Goal: Task Accomplishment & Management: Manage account settings

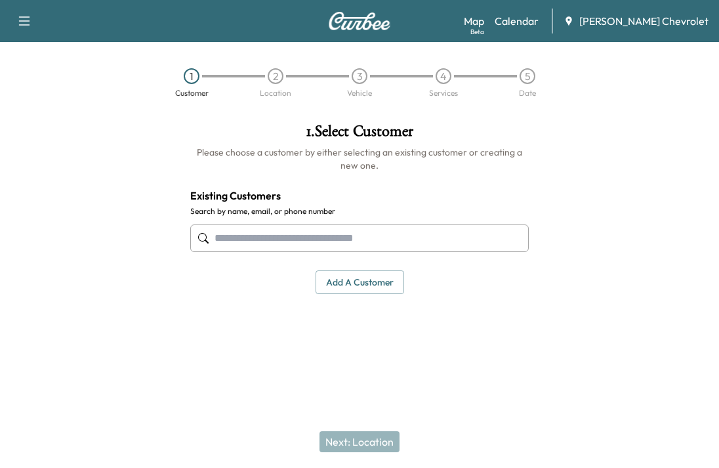
click at [533, 25] on link "Calendar" at bounding box center [517, 21] width 44 height 16
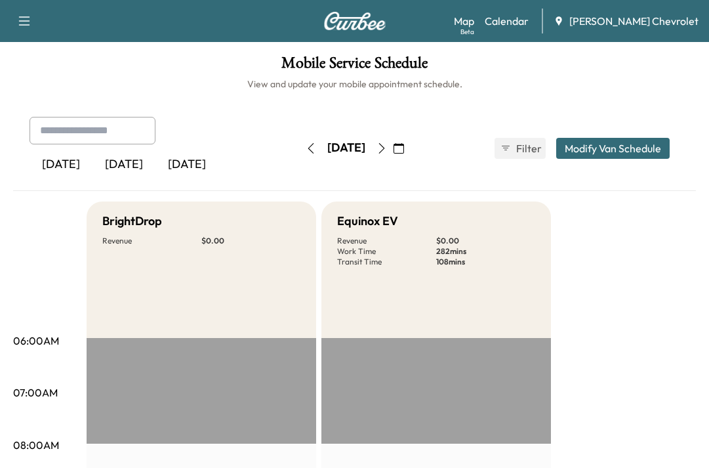
click at [384, 148] on icon "button" at bounding box center [381, 148] width 6 height 10
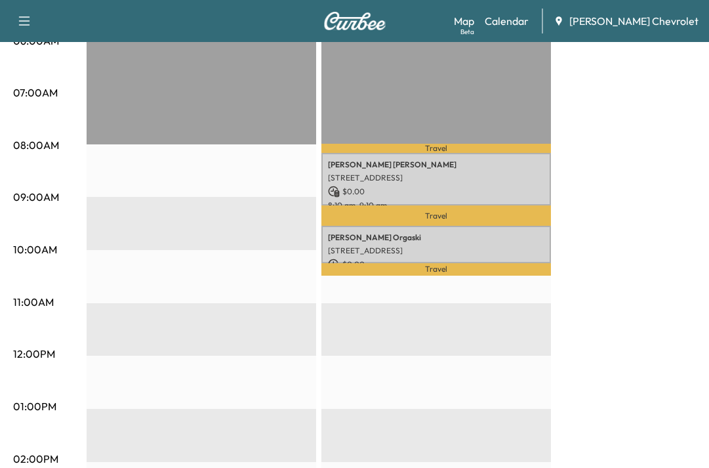
scroll to position [262, 0]
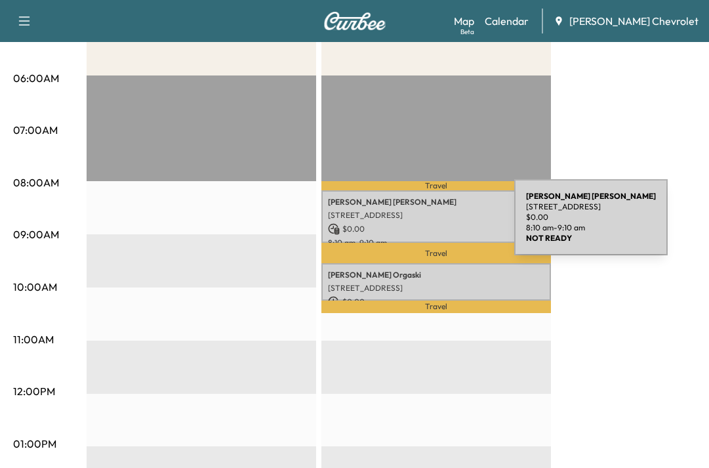
click at [416, 225] on p "$ 0.00" at bounding box center [436, 229] width 216 height 12
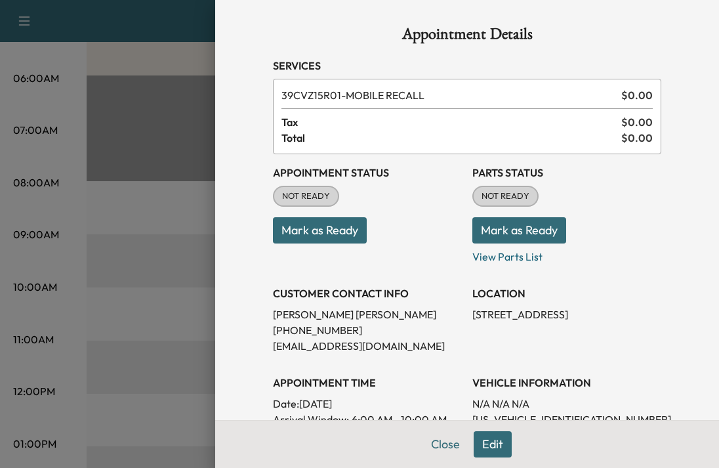
click at [319, 233] on button "Mark as Ready" at bounding box center [320, 230] width 94 height 26
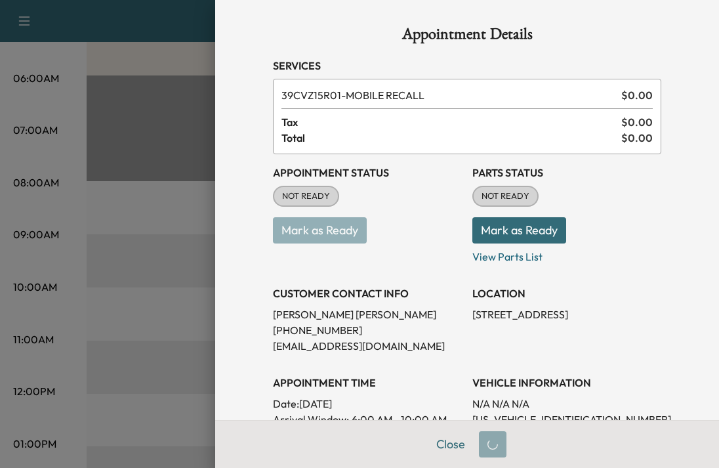
click at [501, 235] on button "Mark as Ready" at bounding box center [519, 230] width 94 height 26
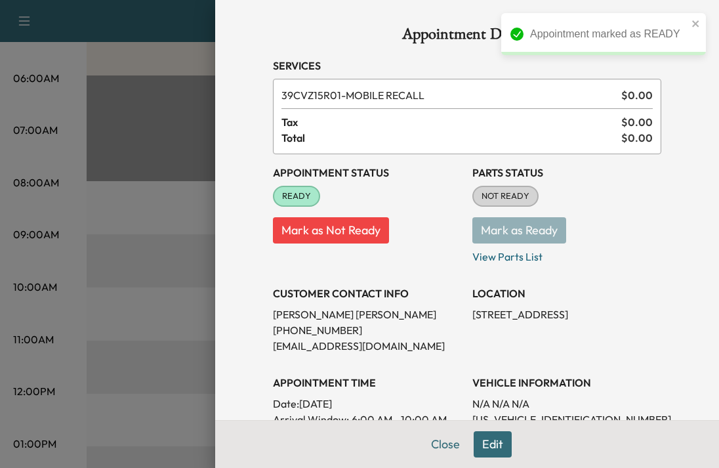
click at [98, 283] on div at bounding box center [359, 234] width 719 height 468
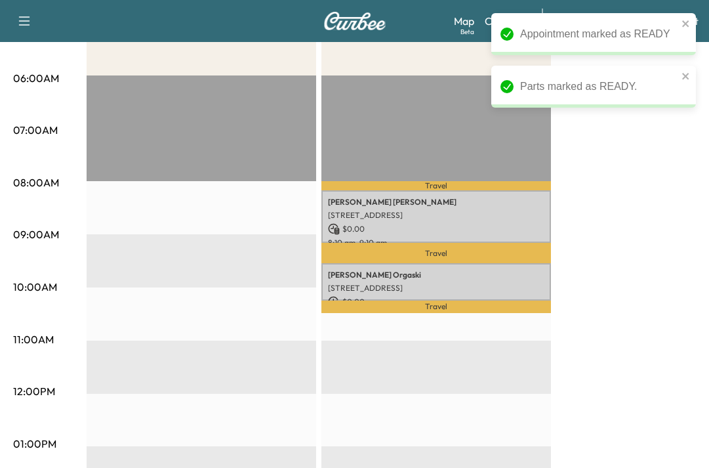
scroll to position [328, 0]
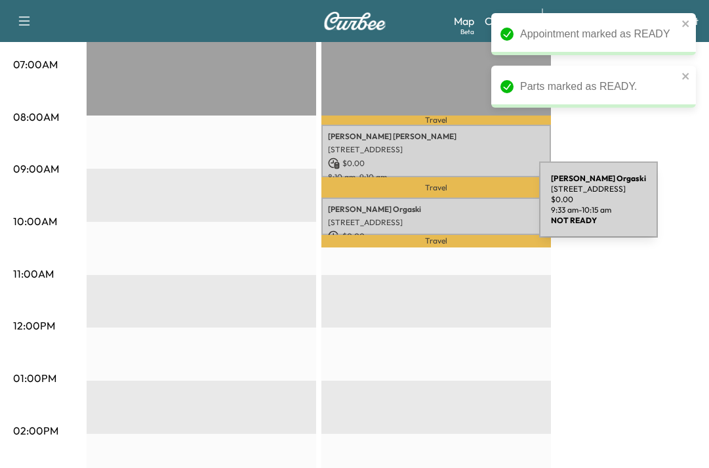
click at [441, 207] on p "[PERSON_NAME] Orgaski" at bounding box center [436, 209] width 216 height 10
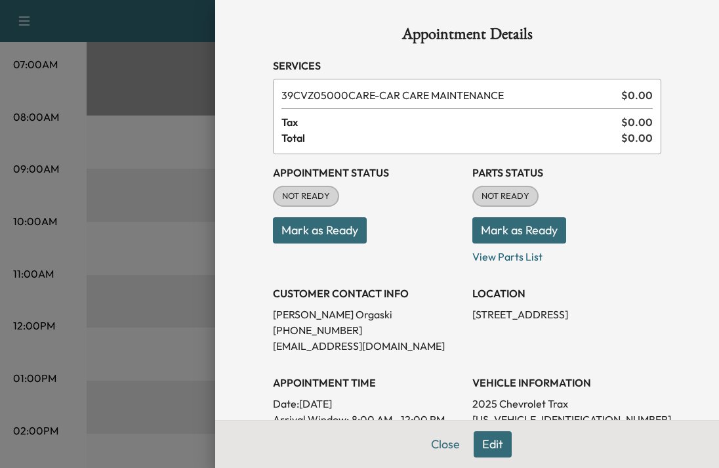
click at [147, 462] on div at bounding box center [359, 234] width 719 height 468
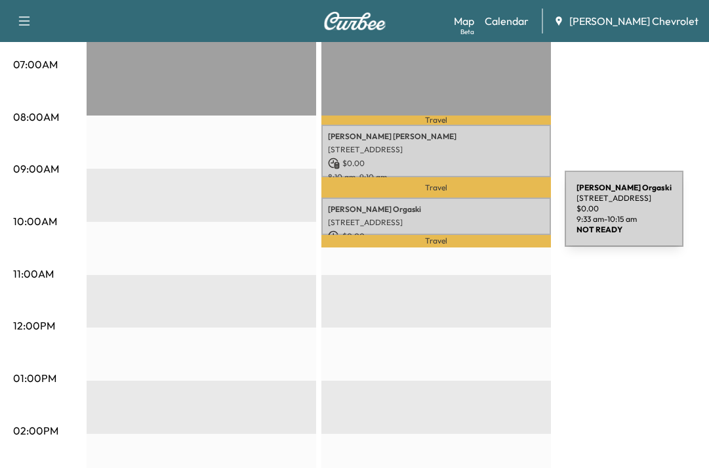
click at [466, 217] on p "[STREET_ADDRESS]" at bounding box center [436, 222] width 216 height 10
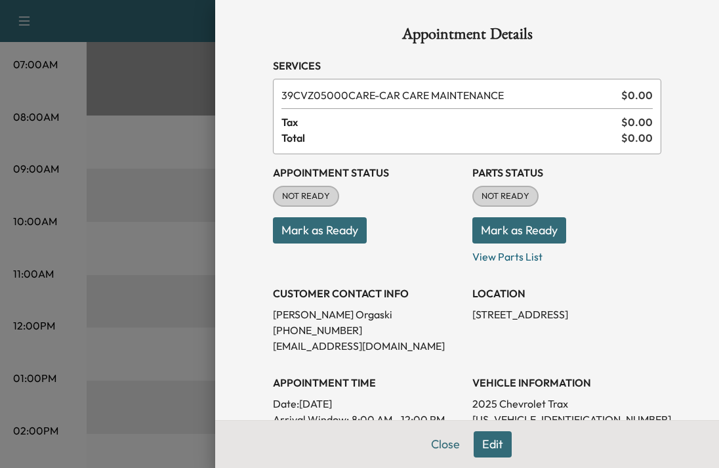
click at [323, 233] on button "Mark as Ready" at bounding box center [320, 230] width 94 height 26
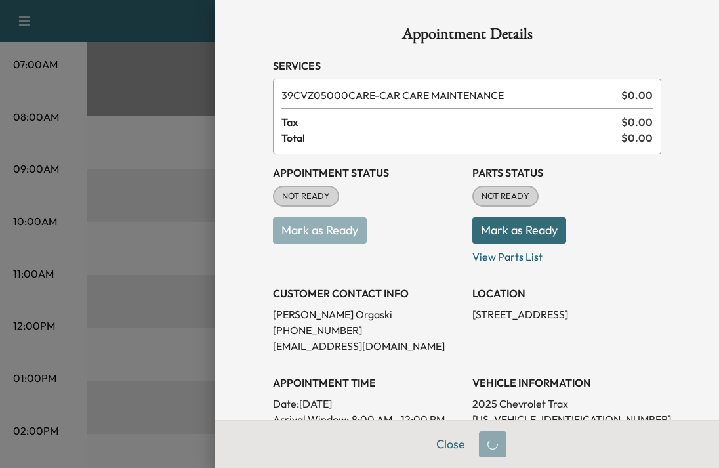
click at [479, 231] on button "Mark as Ready" at bounding box center [519, 230] width 94 height 26
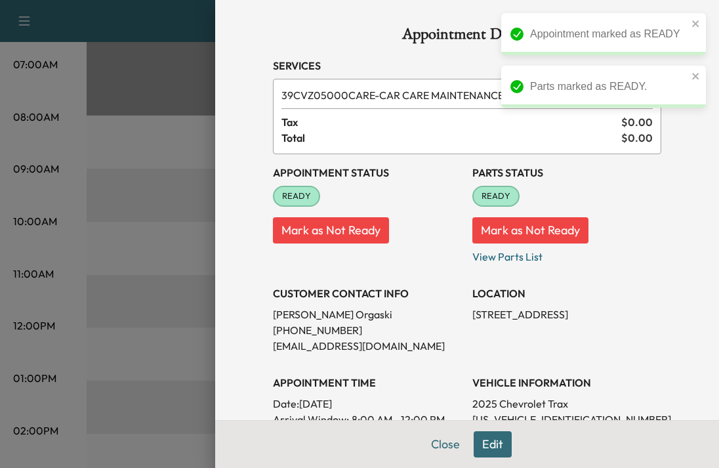
click at [122, 355] on div at bounding box center [359, 234] width 719 height 468
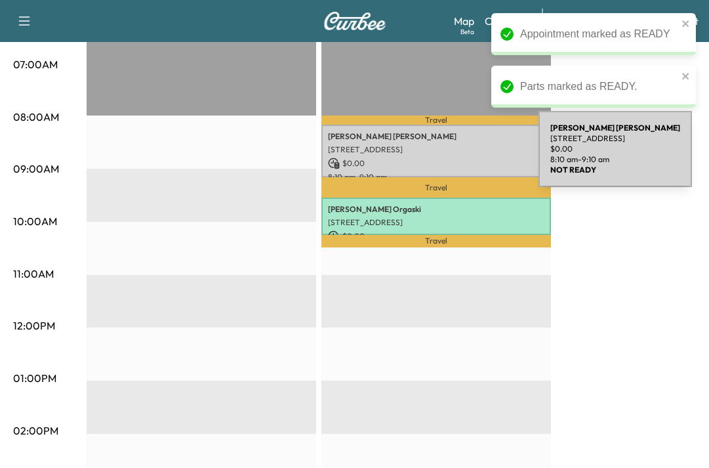
click at [434, 151] on p "[STREET_ADDRESS]" at bounding box center [436, 149] width 216 height 10
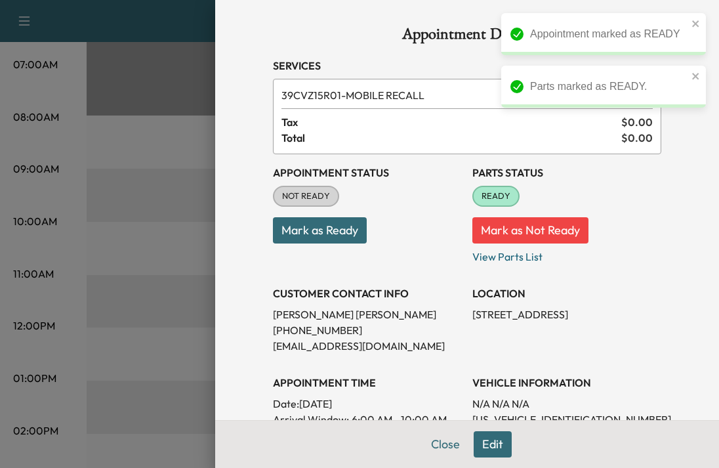
click at [334, 233] on button "Mark as Ready" at bounding box center [320, 230] width 94 height 26
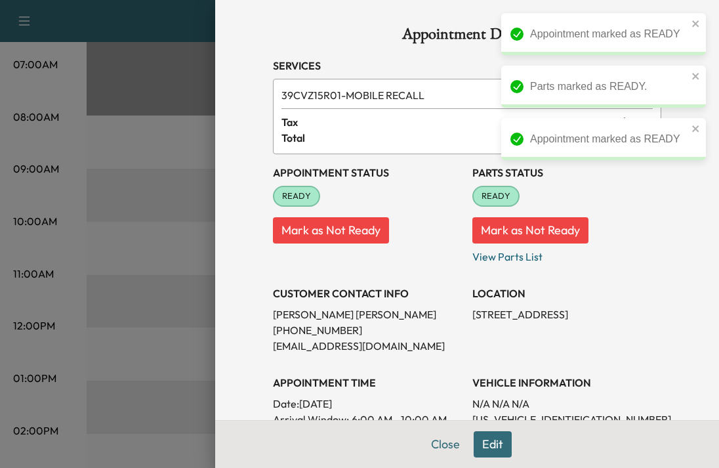
click at [113, 317] on div at bounding box center [359, 234] width 719 height 468
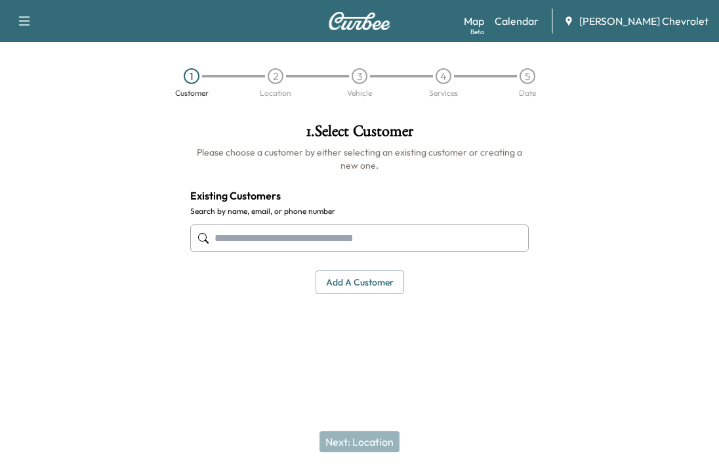
click at [538, 20] on link "Calendar" at bounding box center [517, 21] width 44 height 16
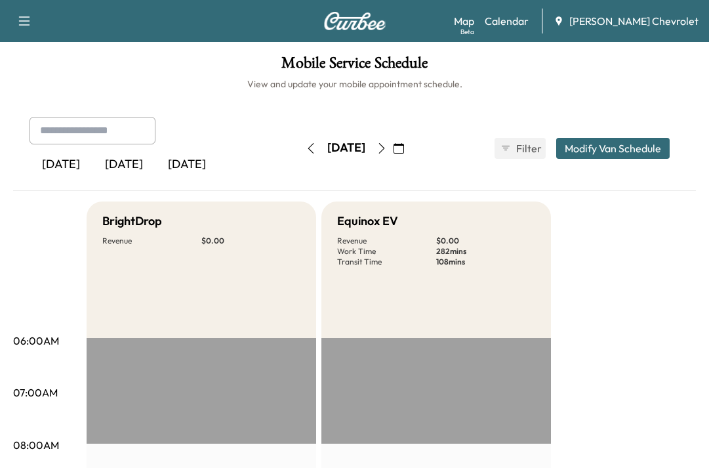
click at [387, 150] on icon "button" at bounding box center [381, 148] width 10 height 10
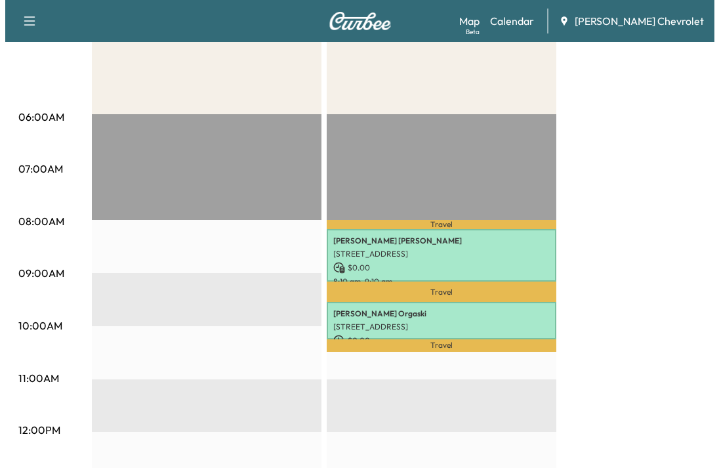
scroll to position [262, 0]
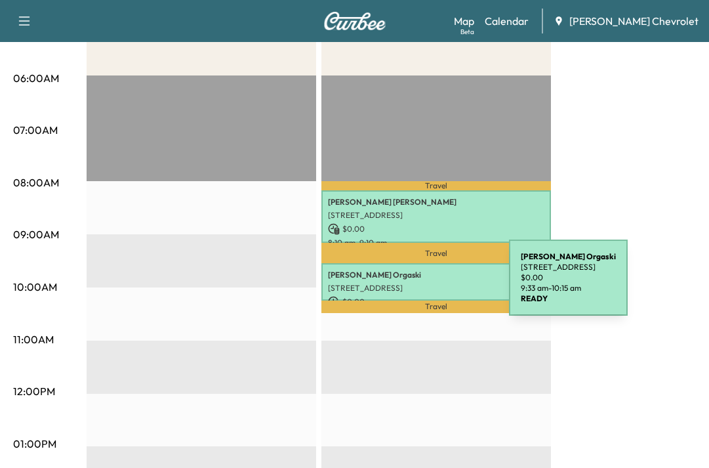
click at [411, 285] on p "[STREET_ADDRESS]" at bounding box center [436, 288] width 216 height 10
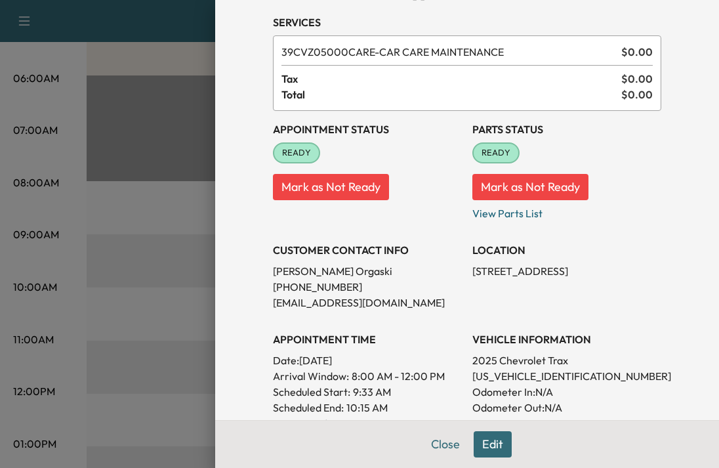
scroll to position [66, 0]
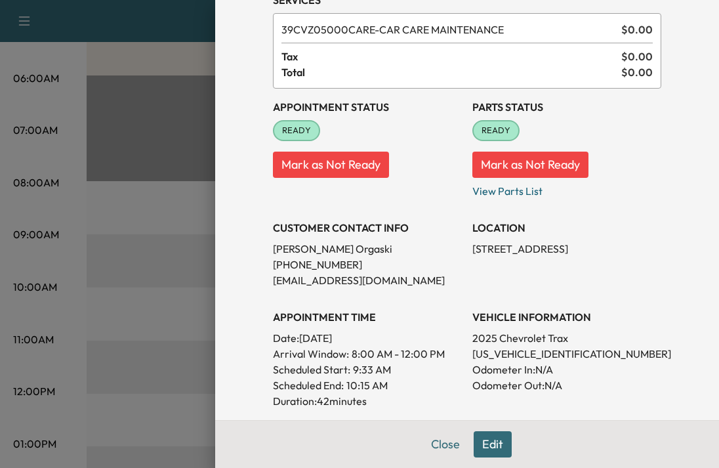
drag, startPoint x: 599, startPoint y: 249, endPoint x: 460, endPoint y: 244, distance: 138.5
click at [460, 244] on div "Appointment Status READY Mark as Not Ready Parts Status READY Mark as Not Ready…" at bounding box center [467, 301] width 388 height 425
copy p "3557 65th Ave Cir E, Sarasota"
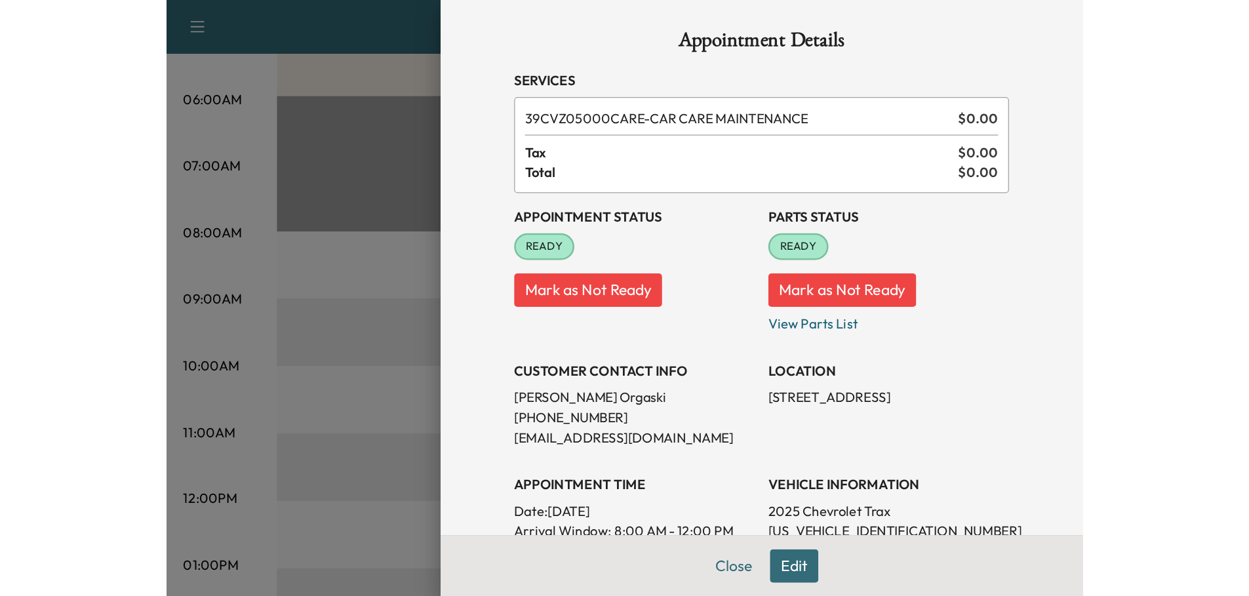
scroll to position [0, 0]
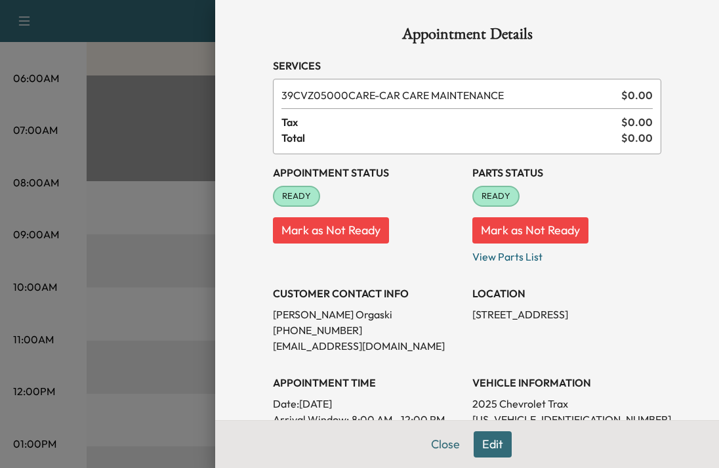
click at [70, 245] on div at bounding box center [359, 234] width 719 height 468
